Goal: Navigation & Orientation: Find specific page/section

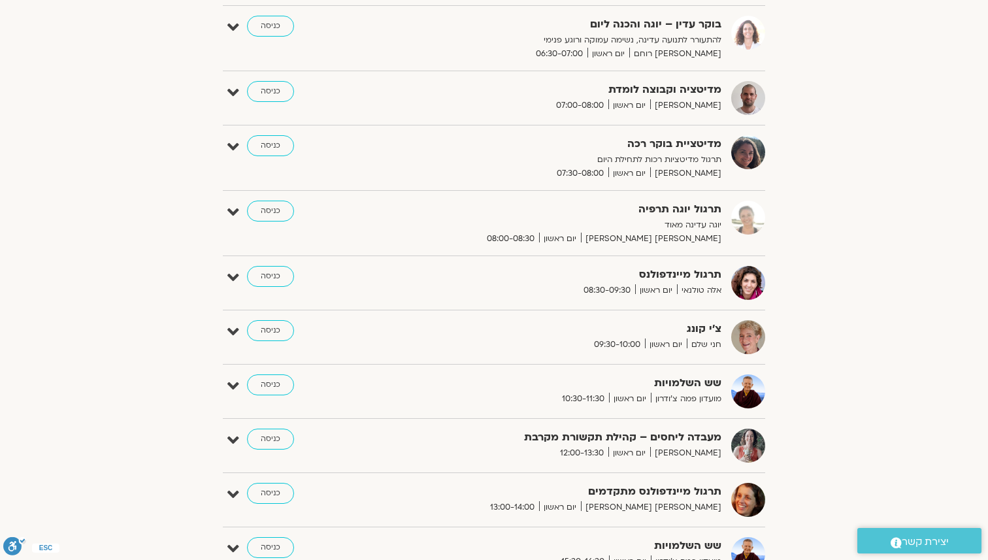
scroll to position [222, 0]
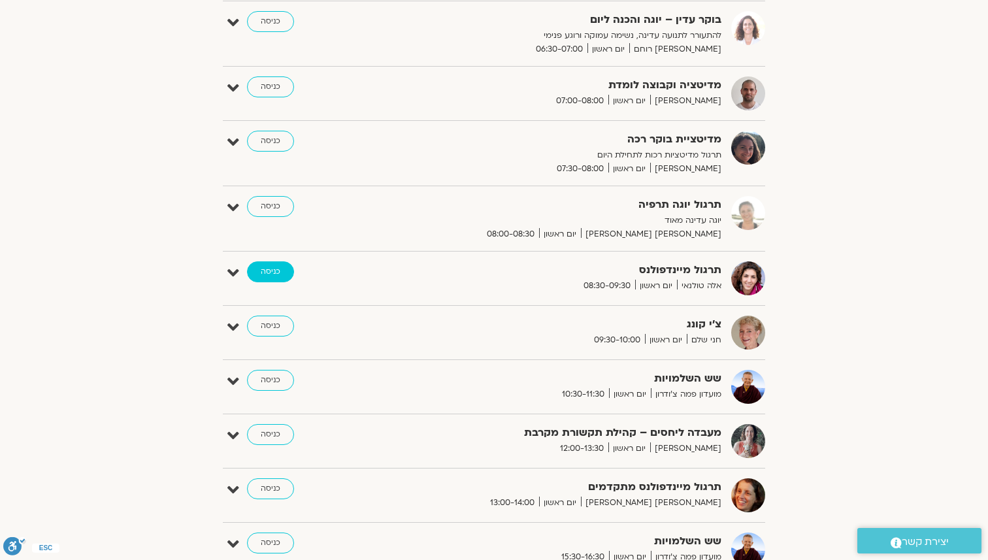
click at [288, 269] on link "כניסה" at bounding box center [270, 271] width 47 height 21
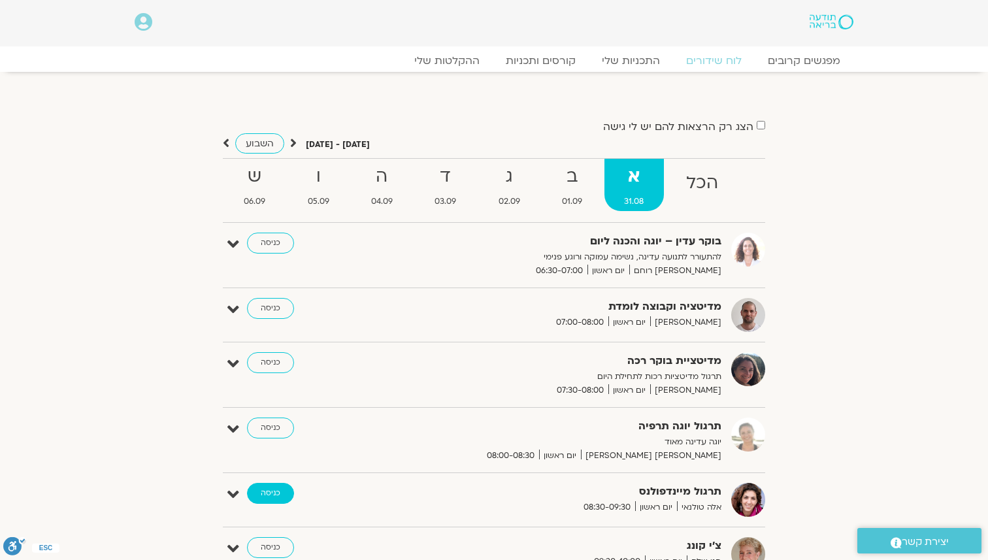
click at [284, 499] on link "כניסה" at bounding box center [270, 493] width 47 height 21
click at [282, 494] on link "כניסה" at bounding box center [270, 493] width 47 height 21
click at [282, 495] on link "כניסה" at bounding box center [270, 493] width 47 height 21
click at [282, 499] on link "כניסה" at bounding box center [270, 493] width 47 height 21
click at [284, 488] on link "כניסה" at bounding box center [270, 493] width 47 height 21
